Goal: Task Accomplishment & Management: Manage account settings

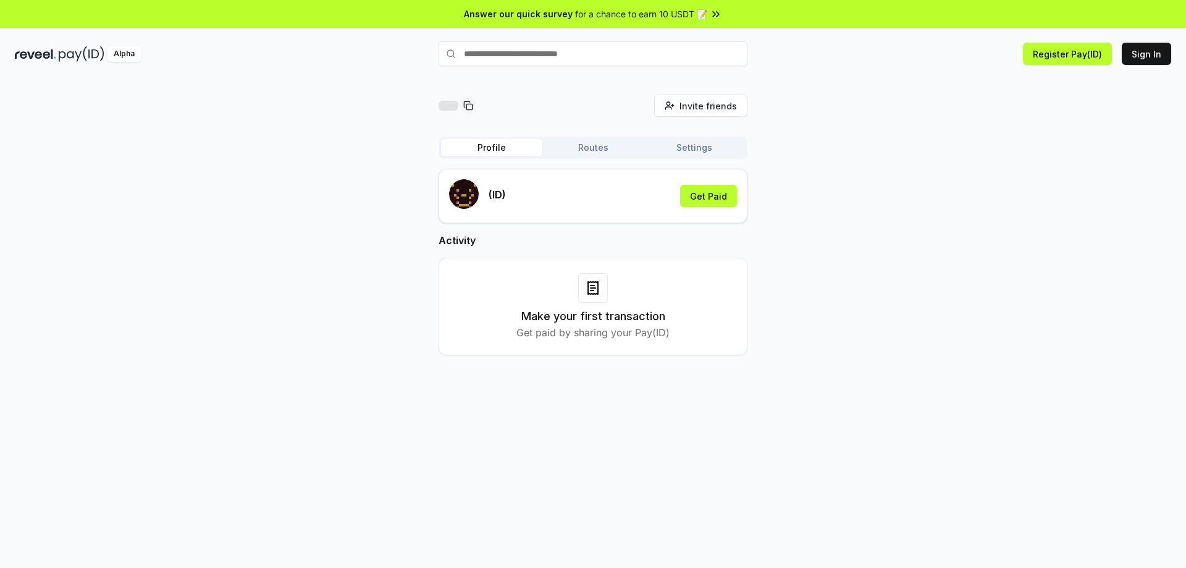
click at [77, 59] on img at bounding box center [82, 53] width 46 height 15
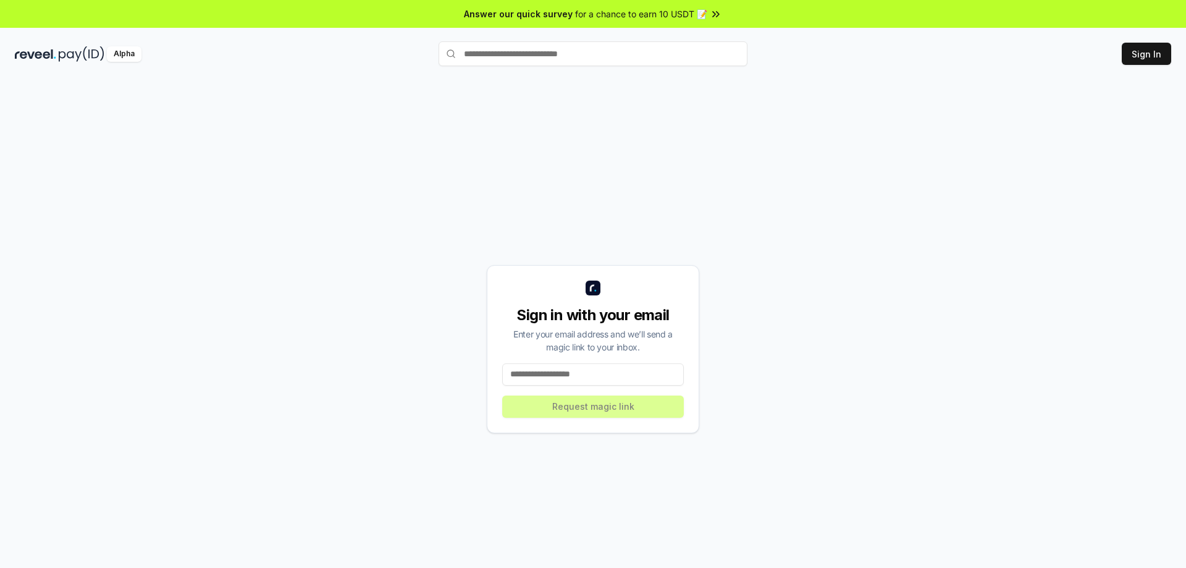
drag, startPoint x: 593, startPoint y: 379, endPoint x: 101, endPoint y: 305, distance: 497.8
click at [592, 380] on input at bounding box center [593, 374] width 182 height 22
click at [582, 369] on input at bounding box center [593, 374] width 182 height 22
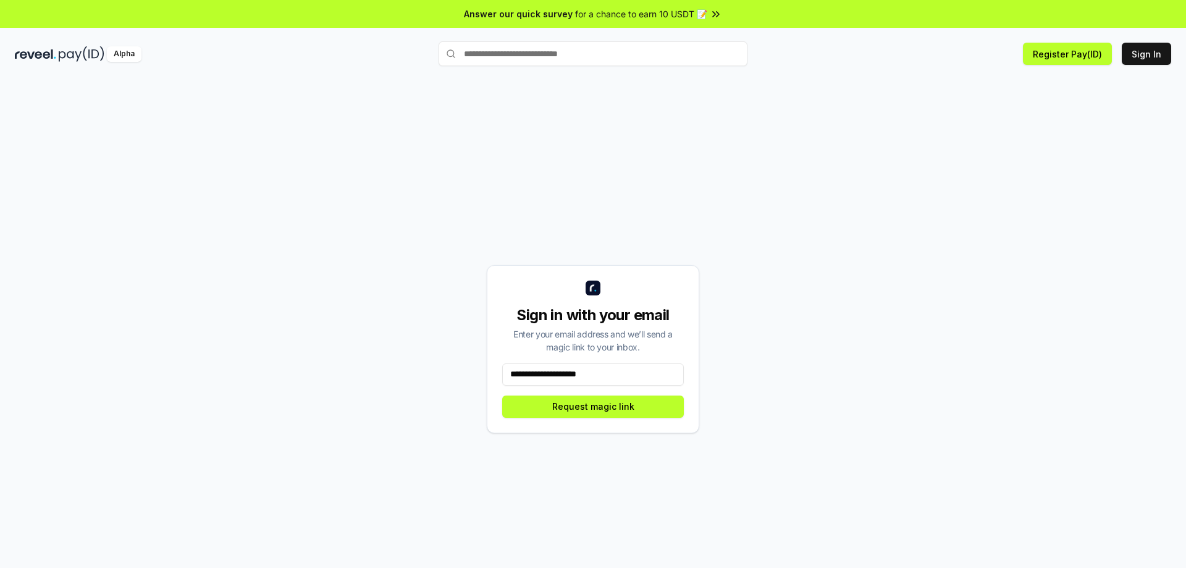
type input "**********"
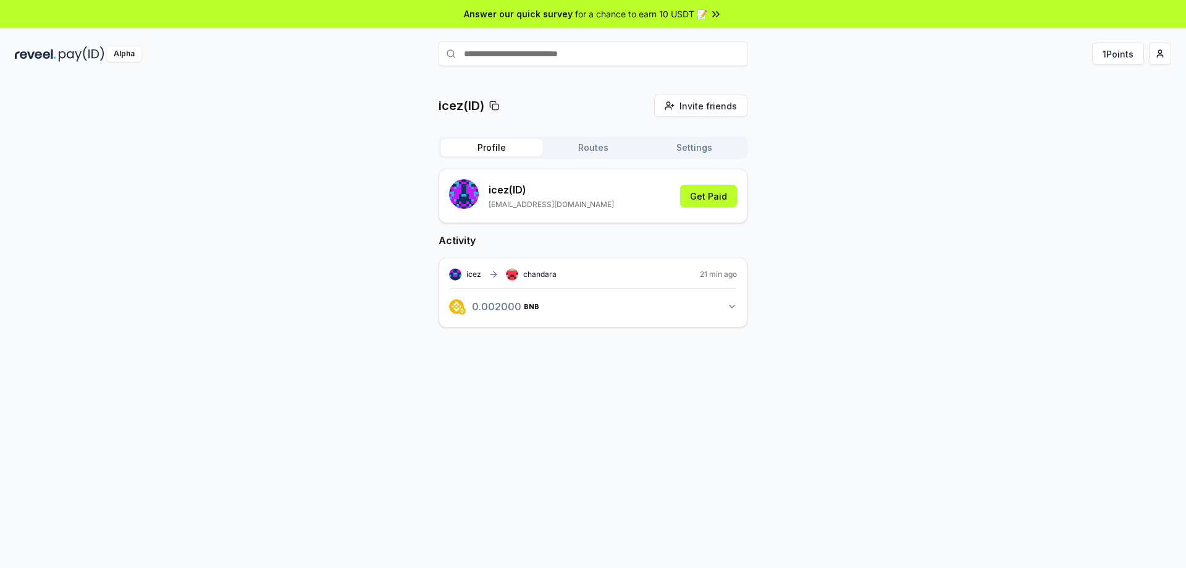
click at [60, 61] on img at bounding box center [82, 53] width 46 height 15
click at [1162, 49] on html "Answer our quick survey for a chance to earn 10 USDT 📝 Alpha 1 Points icez(ID) …" at bounding box center [593, 284] width 1186 height 568
click at [1098, 124] on div "Connect Wallet" at bounding box center [1101, 127] width 137 height 20
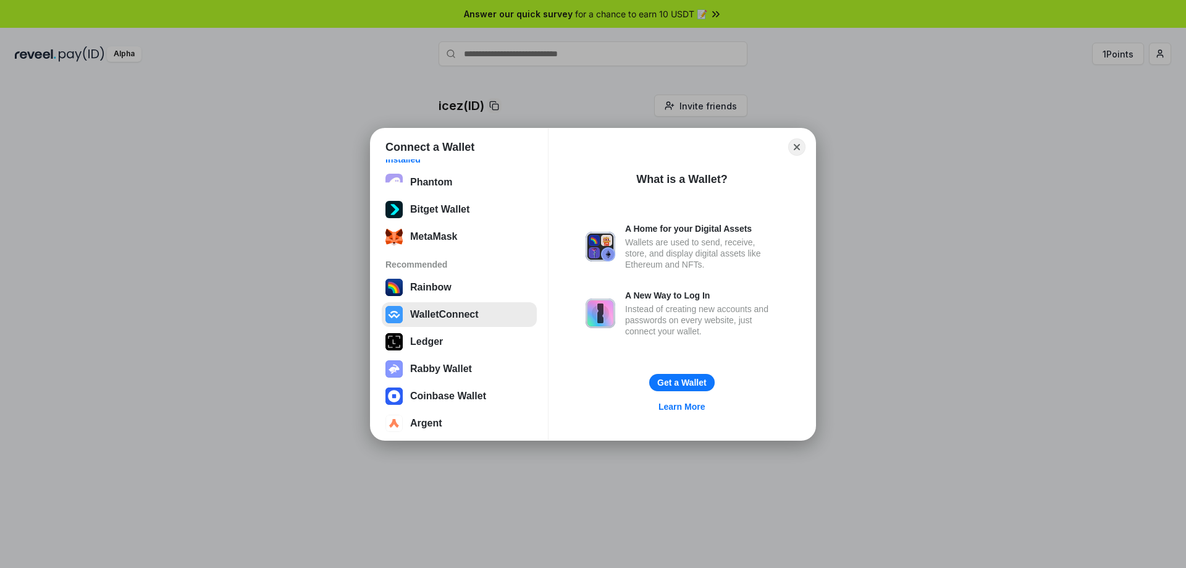
scroll to position [22, 0]
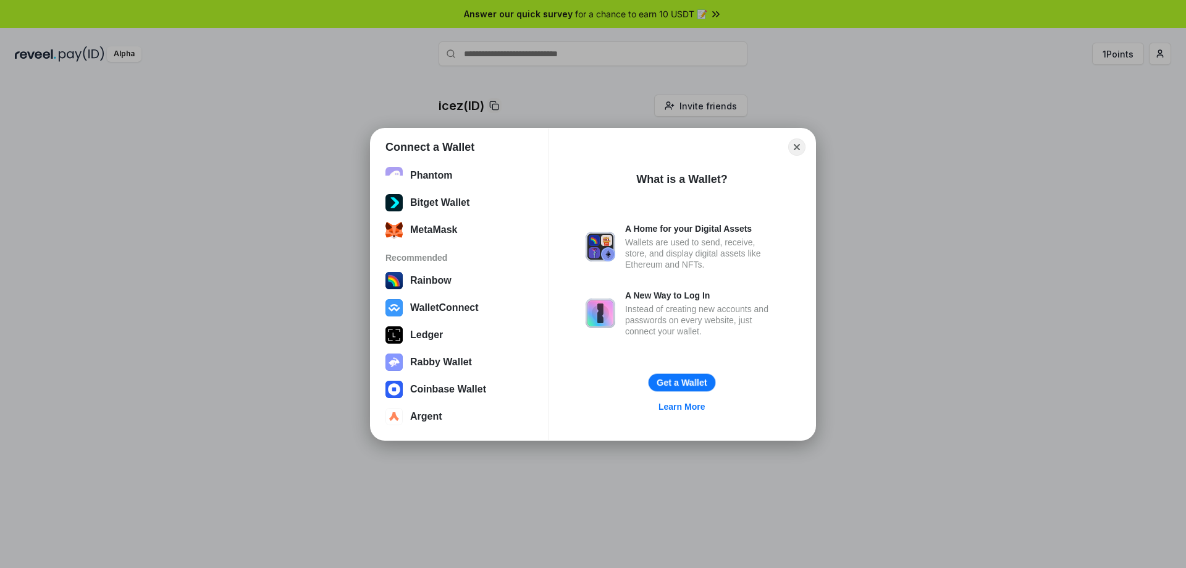
click at [701, 387] on button "Get a Wallet" at bounding box center [682, 382] width 67 height 18
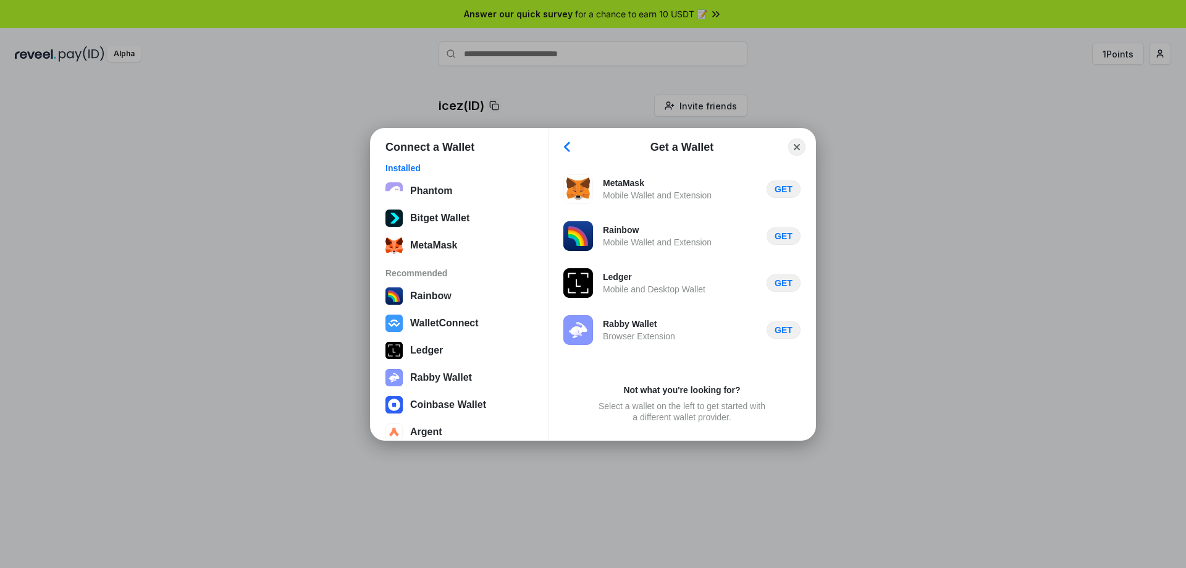
scroll to position [0, 0]
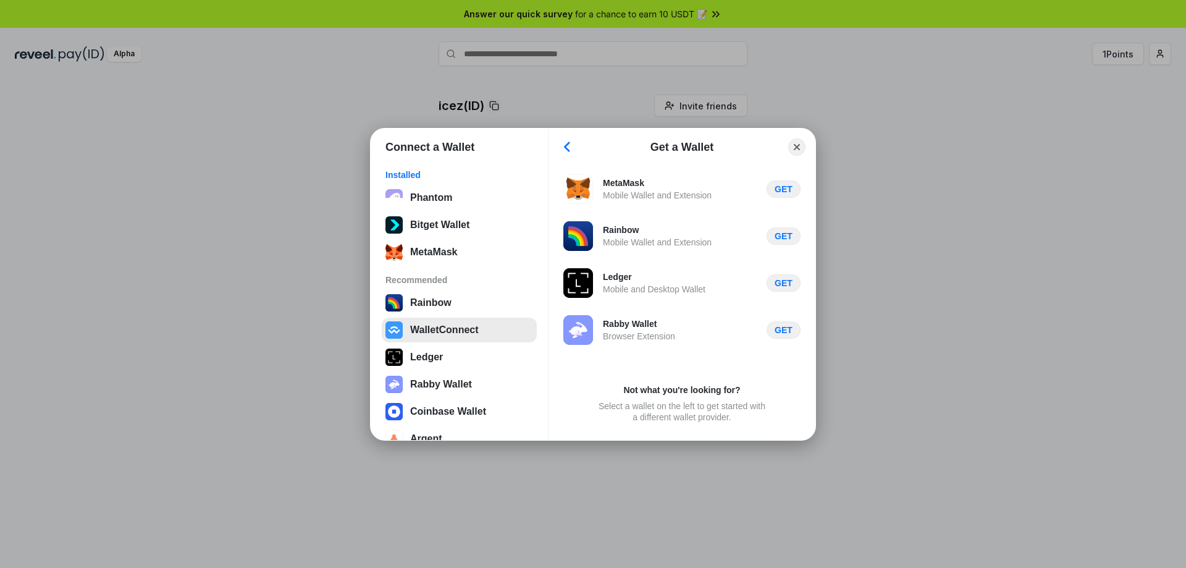
click at [454, 332] on button "WalletConnect" at bounding box center [459, 329] width 155 height 25
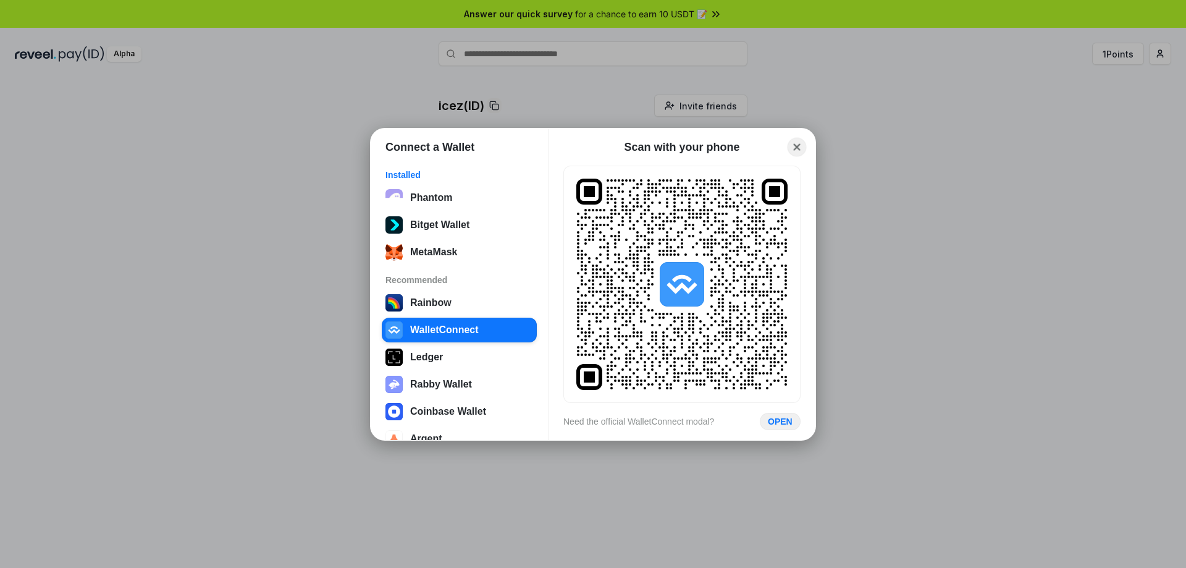
click at [800, 154] on button "Close" at bounding box center [797, 146] width 19 height 19
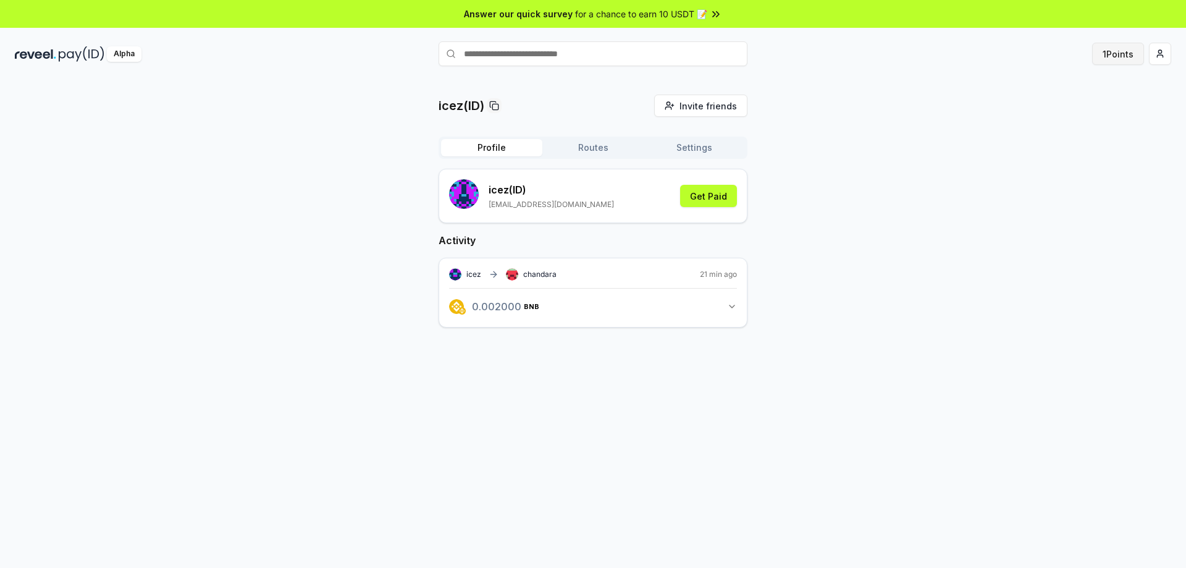
click at [1128, 59] on button "1 Points" at bounding box center [1118, 54] width 52 height 22
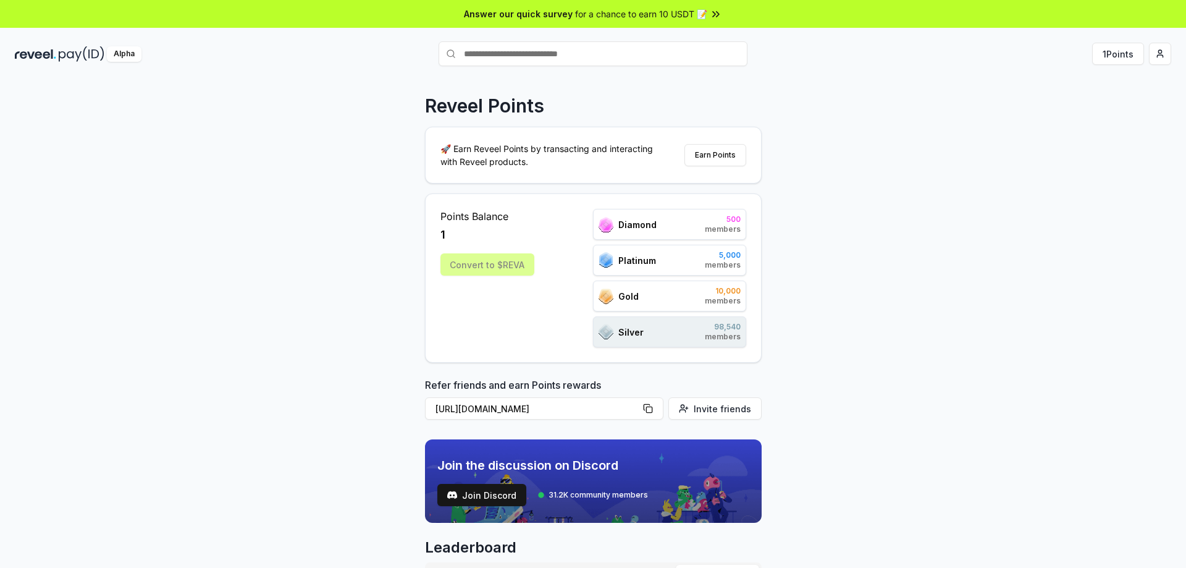
click at [642, 224] on span "Diamond" at bounding box center [637, 224] width 38 height 13
click at [507, 277] on div "Points Balance 1 Convert to $[PERSON_NAME]" at bounding box center [487, 278] width 94 height 138
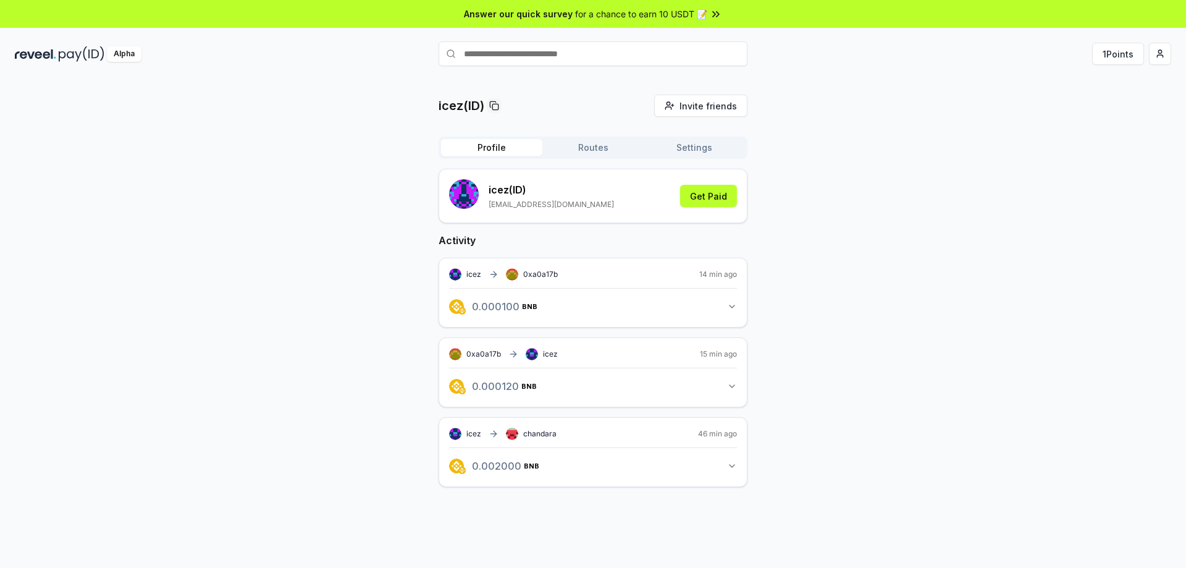
click at [1175, 59] on div "Alpha 1 Points" at bounding box center [593, 54] width 1186 height 32
click at [1170, 59] on div "Alpha 1 Points" at bounding box center [593, 54] width 1186 height 32
click at [1169, 59] on html "Answer our quick survey for a chance to earn 10 USDT 📝 Alpha 1 Points icez(ID) …" at bounding box center [593, 284] width 1186 height 568
click at [71, 52] on html "Answer our quick survey for a chance to earn 10 USDT 📝 Alpha 1 Points icez(ID) …" at bounding box center [593, 284] width 1186 height 568
click at [1152, 53] on html "Answer our quick survey for a chance to earn 10 USDT 📝 Alpha 1 Points icez(ID) …" at bounding box center [593, 284] width 1186 height 568
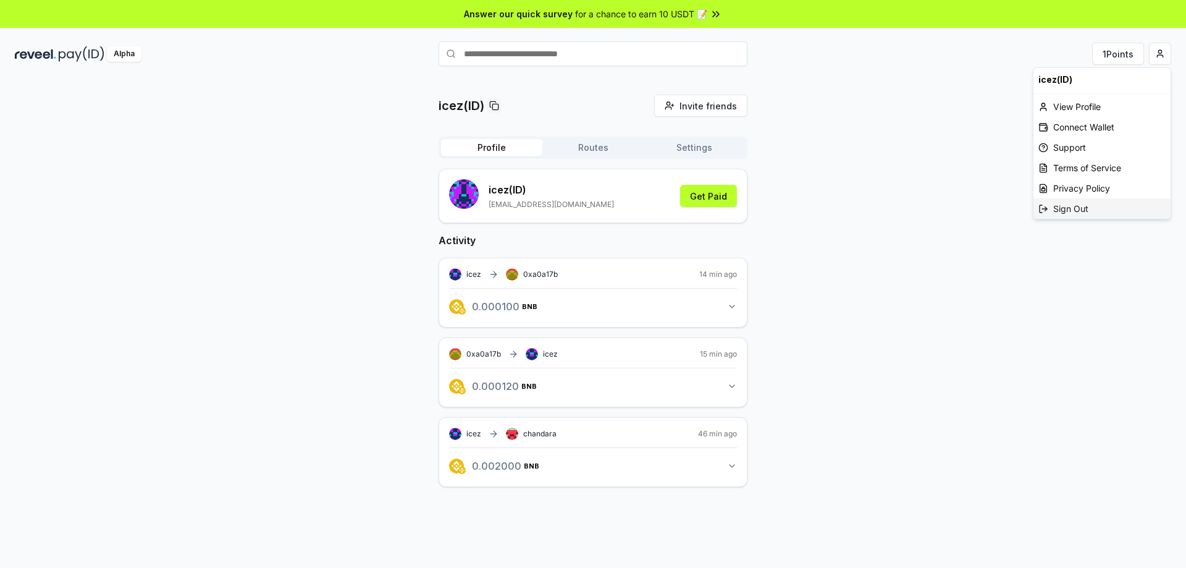
click at [1092, 206] on div "Sign Out" at bounding box center [1101, 208] width 137 height 20
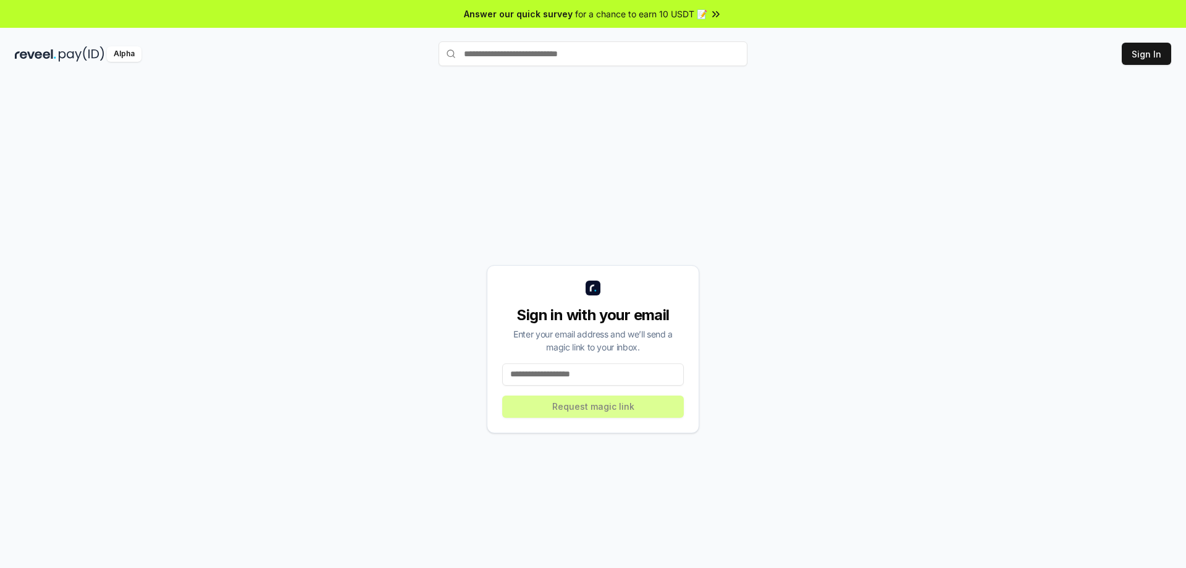
click at [582, 380] on input at bounding box center [593, 374] width 182 height 22
type input "*"
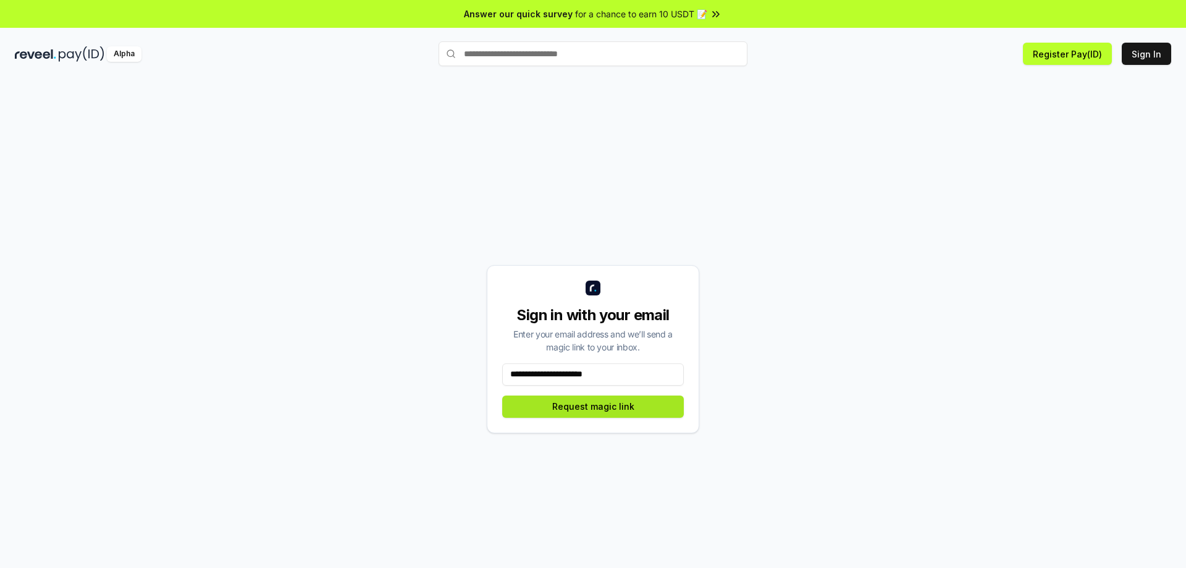
type input "**********"
click at [630, 410] on button "Request magic link" at bounding box center [593, 406] width 182 height 22
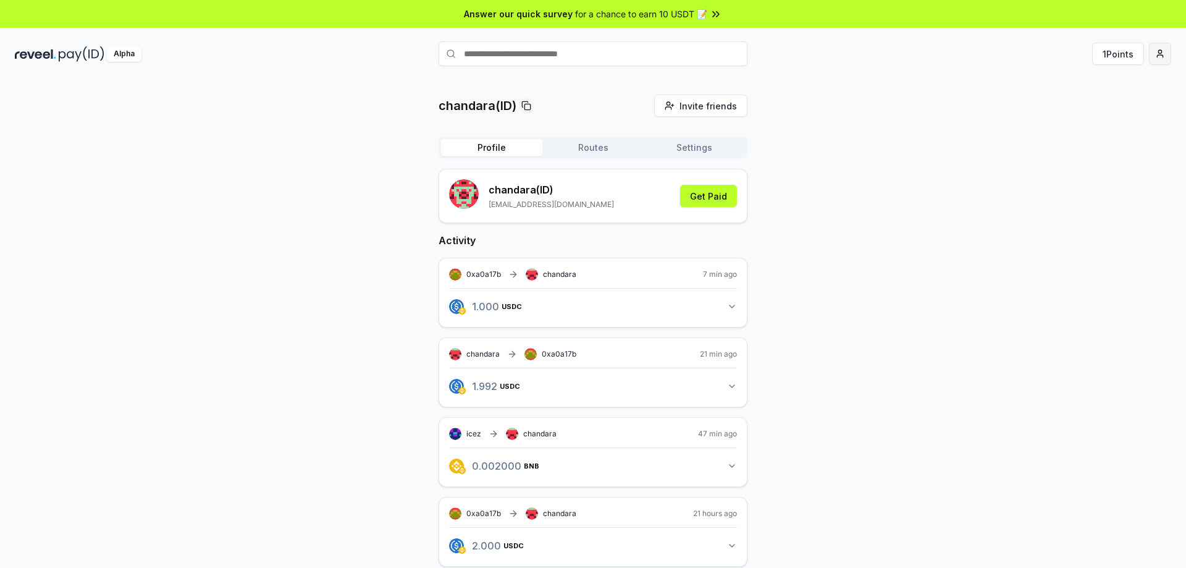
click at [1162, 51] on html "Answer our quick survey for a chance to earn 10 USDT 📝 Alpha 1 Points chandara(…" at bounding box center [593, 284] width 1186 height 568
click at [777, 309] on html "Answer our quick survey for a chance to earn 10 USDT 📝 Alpha 1 Points chandara(…" at bounding box center [593, 284] width 1186 height 568
click at [1164, 61] on html "Answer our quick survey for a chance to earn 10 USDT 📝 Alpha 1 Points chandara(…" at bounding box center [593, 284] width 1186 height 568
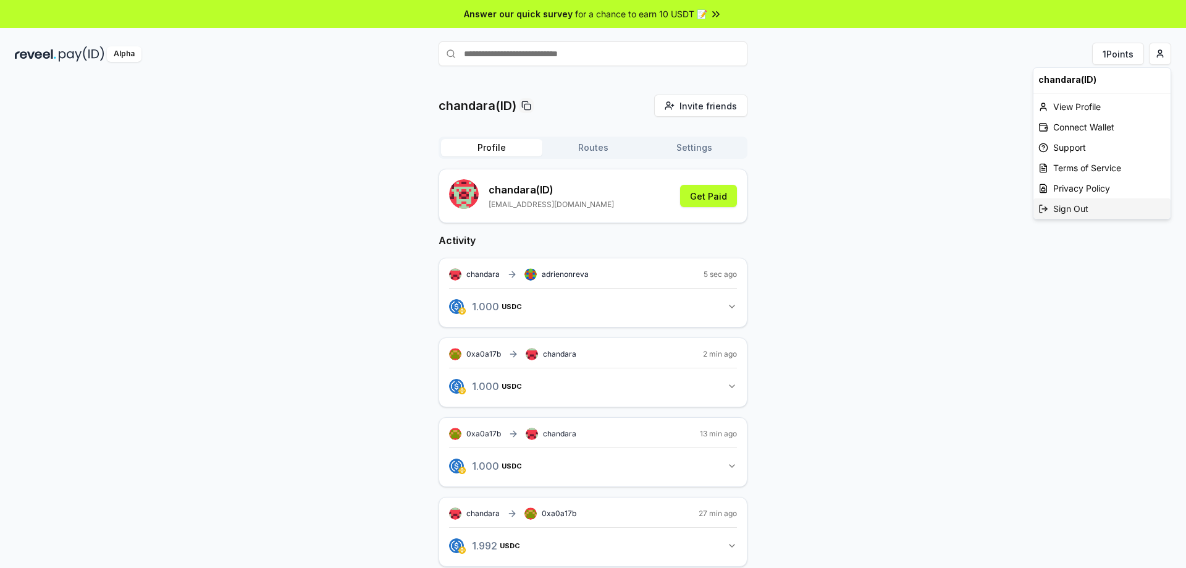
click at [1090, 216] on div "Sign Out" at bounding box center [1101, 208] width 137 height 20
